Goal: Navigation & Orientation: Go to known website

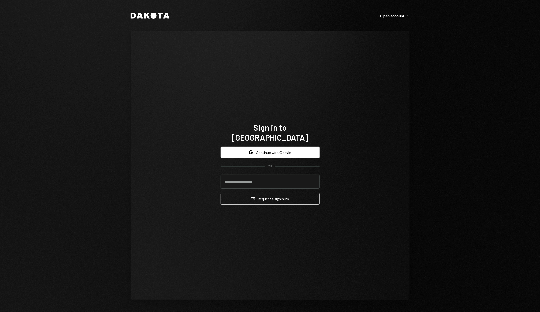
click at [0, 312] on com-1password-button at bounding box center [0, 312] width 0 height 0
type input "**********"
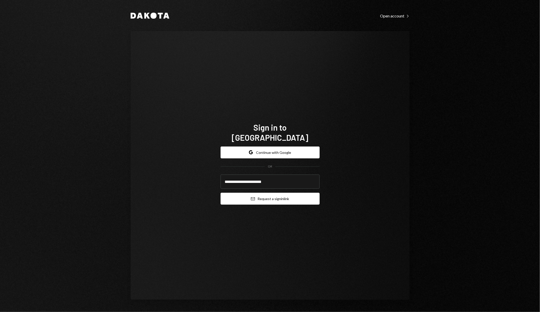
click at [264, 194] on button "Email Request a sign in link" at bounding box center [270, 199] width 99 height 12
